Goal: Navigation & Orientation: Understand site structure

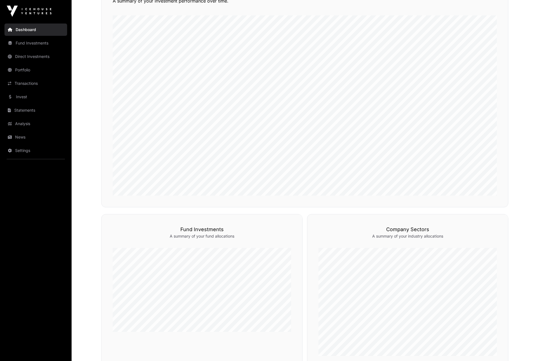
scroll to position [128, 0]
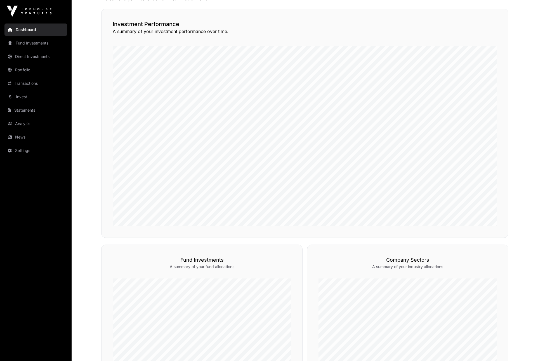
click at [39, 55] on link "Direct Investments" at bounding box center [35, 56] width 63 height 12
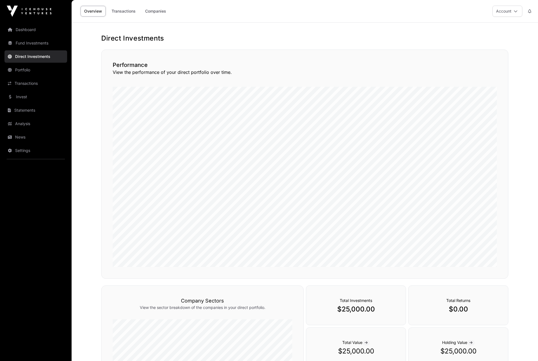
click at [39, 45] on link "Fund Investments" at bounding box center [35, 43] width 63 height 12
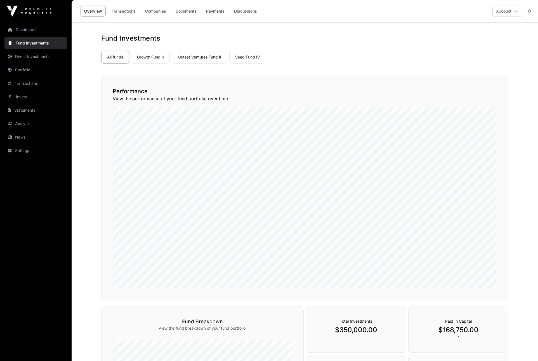
click at [147, 60] on link "Growth Fund II" at bounding box center [150, 57] width 39 height 13
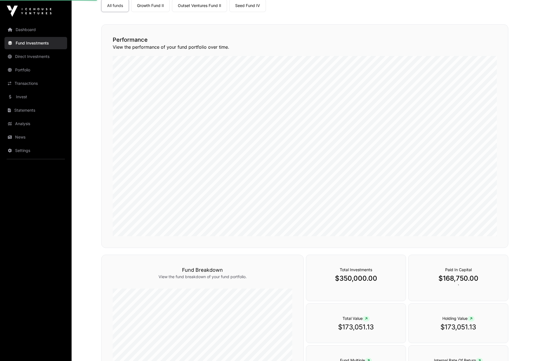
scroll to position [112, 0]
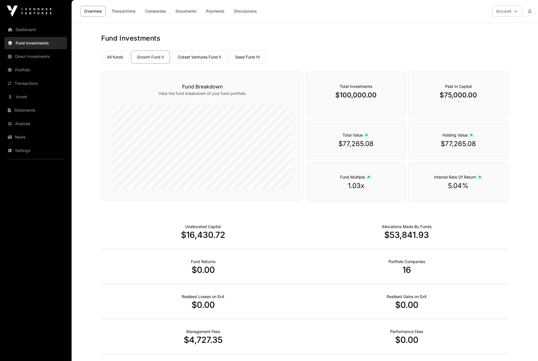
click at [198, 58] on link "Outset Ventures Fund II" at bounding box center [199, 57] width 55 height 13
click at [255, 57] on link "Seed Fund IV" at bounding box center [247, 57] width 37 height 13
click at [34, 28] on link "Dashboard" at bounding box center [35, 30] width 63 height 12
